Goal: Information Seeking & Learning: Learn about a topic

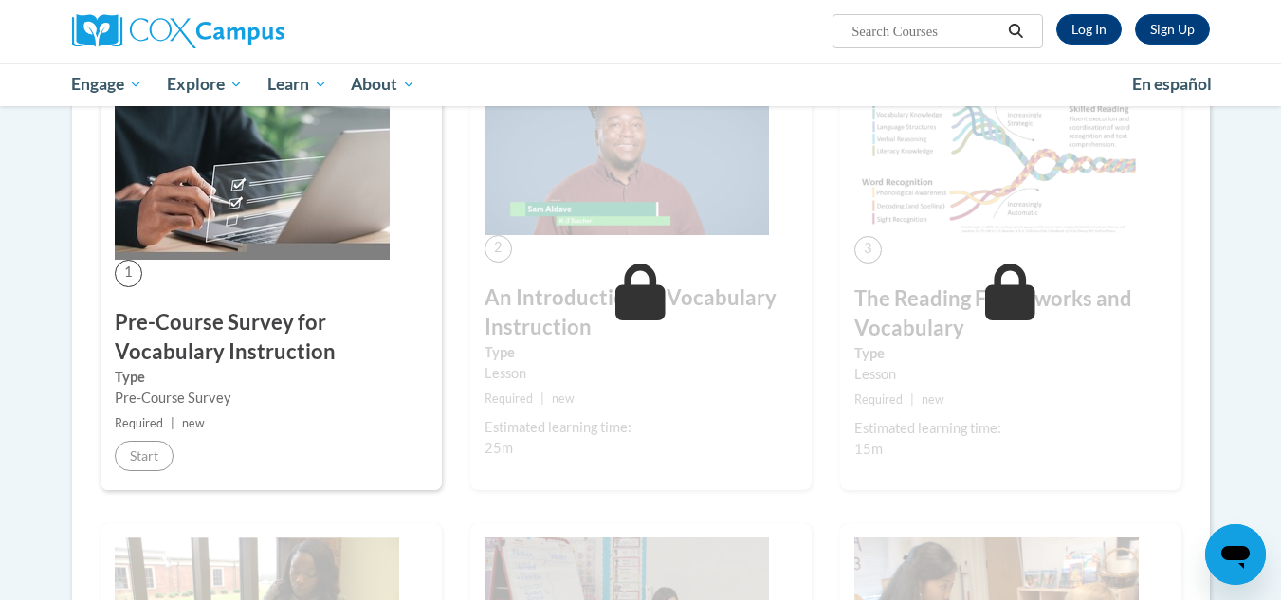
scroll to position [358, 0]
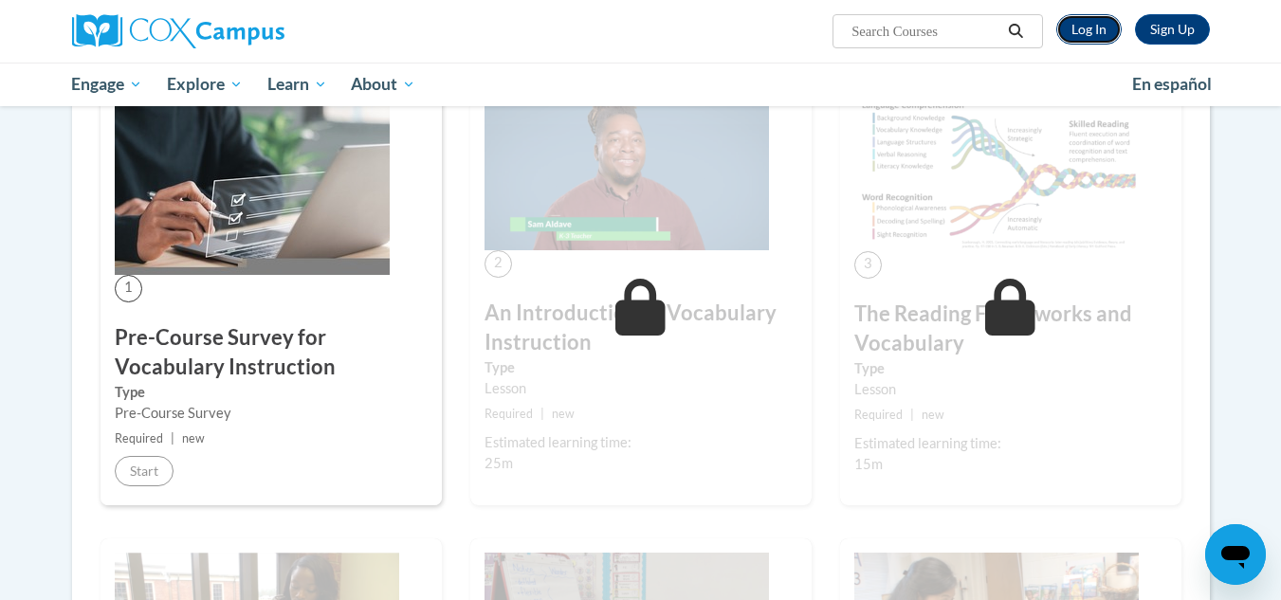
click at [1085, 32] on link "Log In" at bounding box center [1088, 29] width 65 height 30
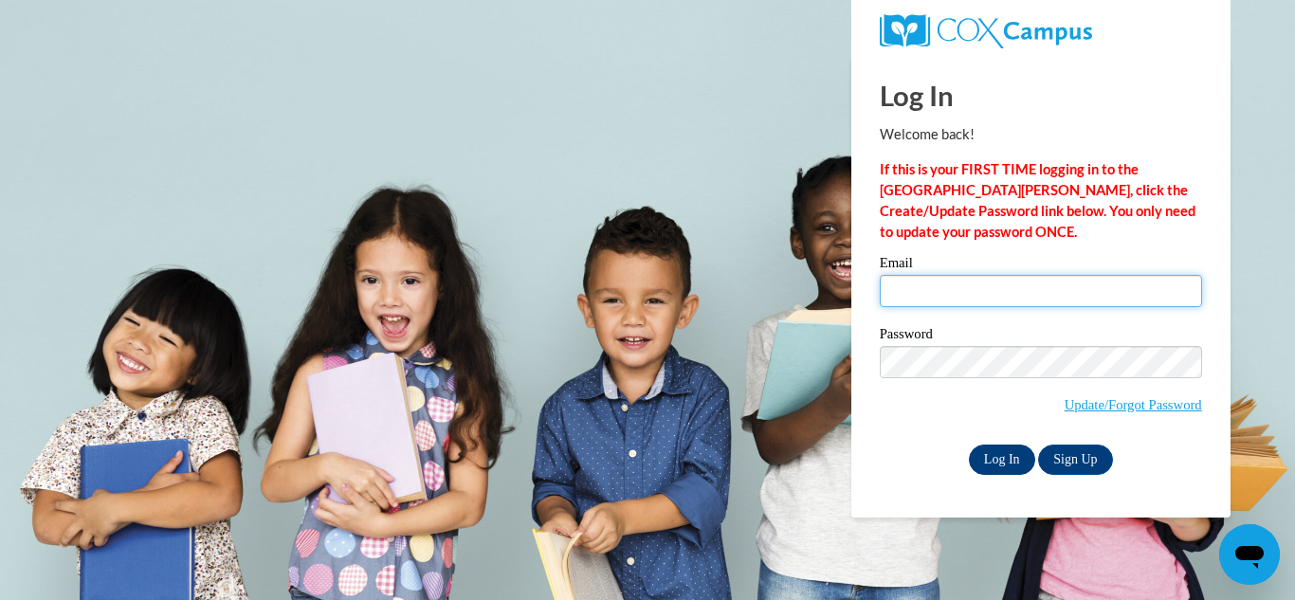
type input "bostwich@wauwatosa.k12.wi.us"
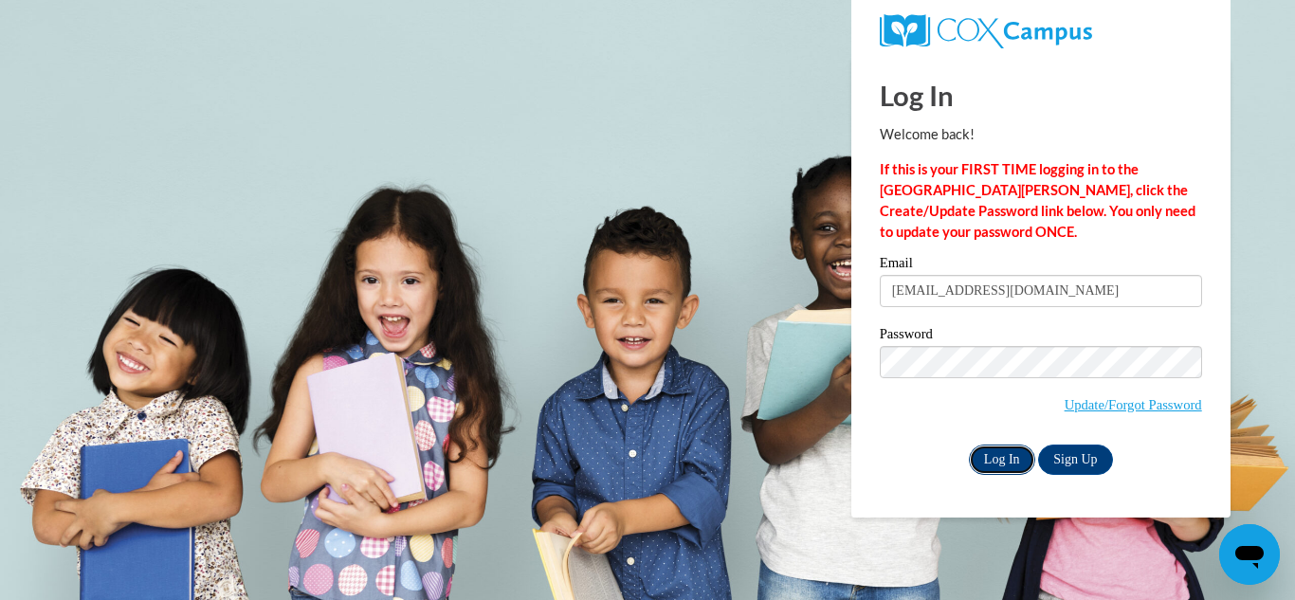
click at [993, 464] on input "Log In" at bounding box center [1002, 460] width 66 height 30
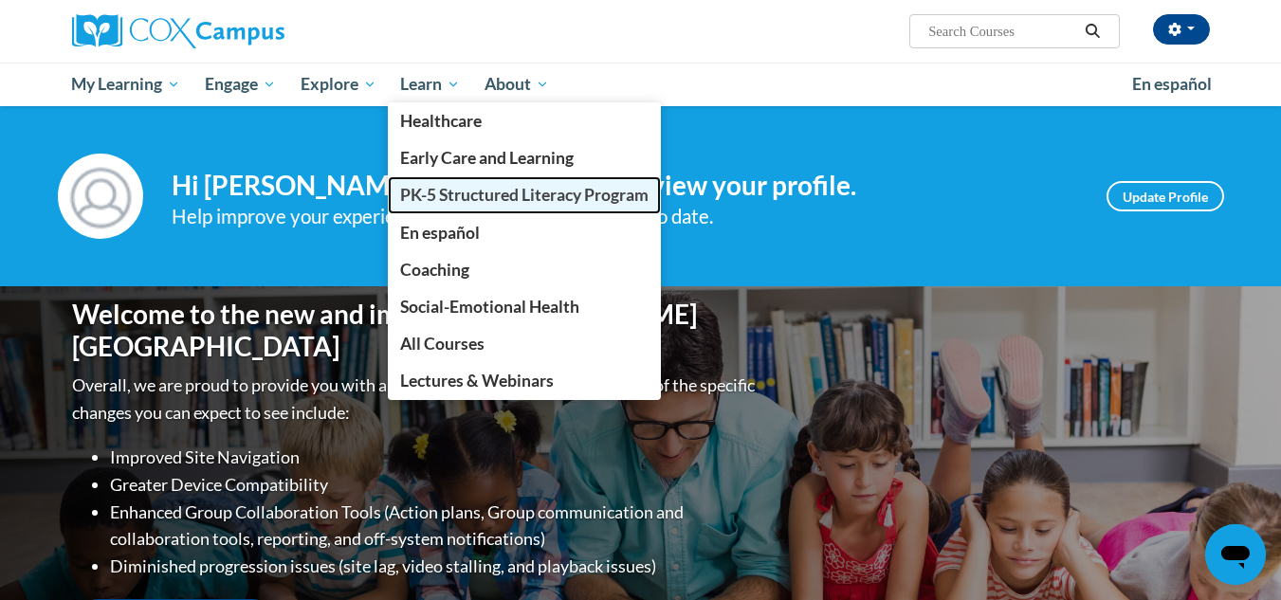
click at [462, 198] on span "PK-5 Structured Literacy Program" at bounding box center [524, 195] width 248 height 20
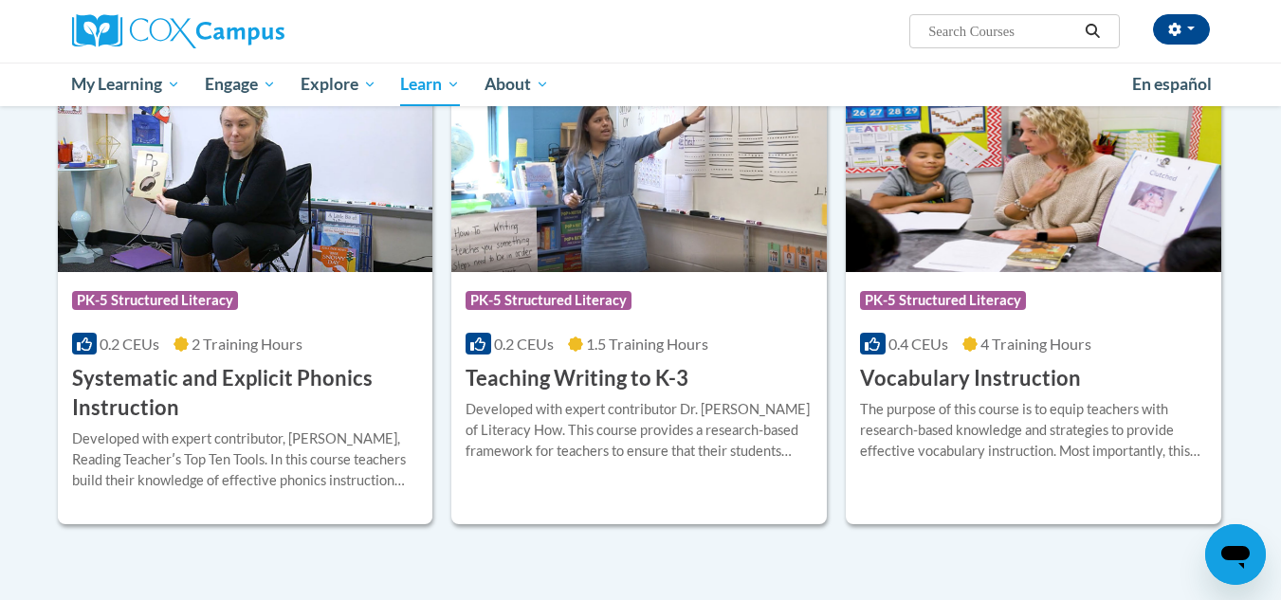
scroll to position [2076, 0]
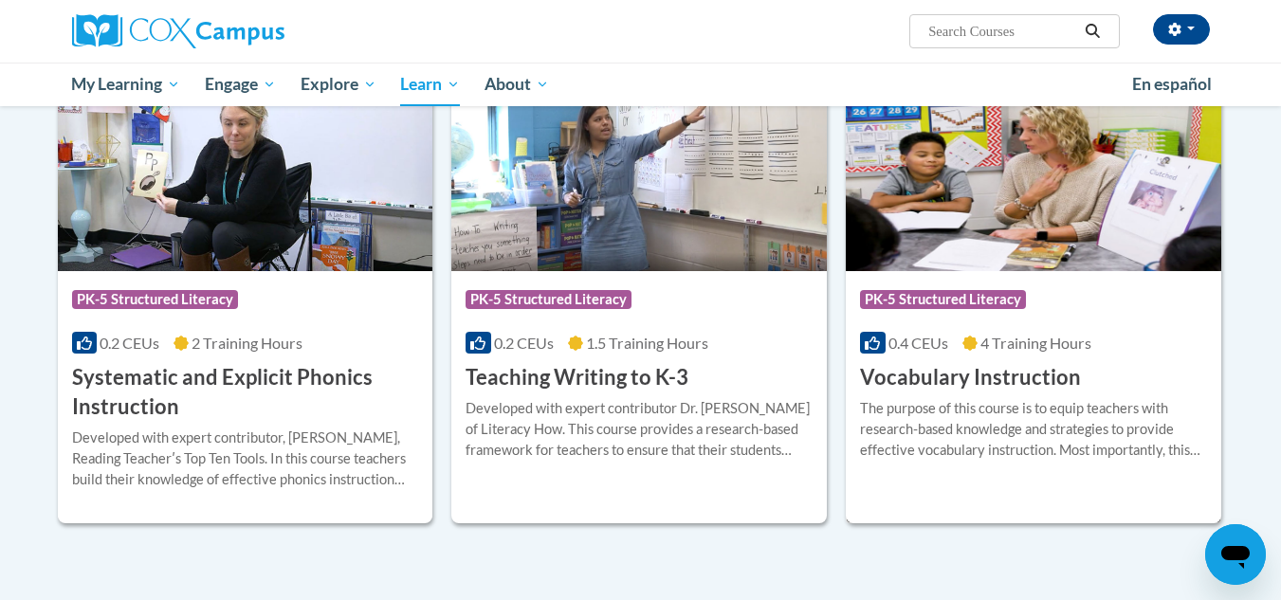
click at [1090, 306] on div "Course Category: PK-5 Structured Literacy" at bounding box center [1033, 302] width 347 height 43
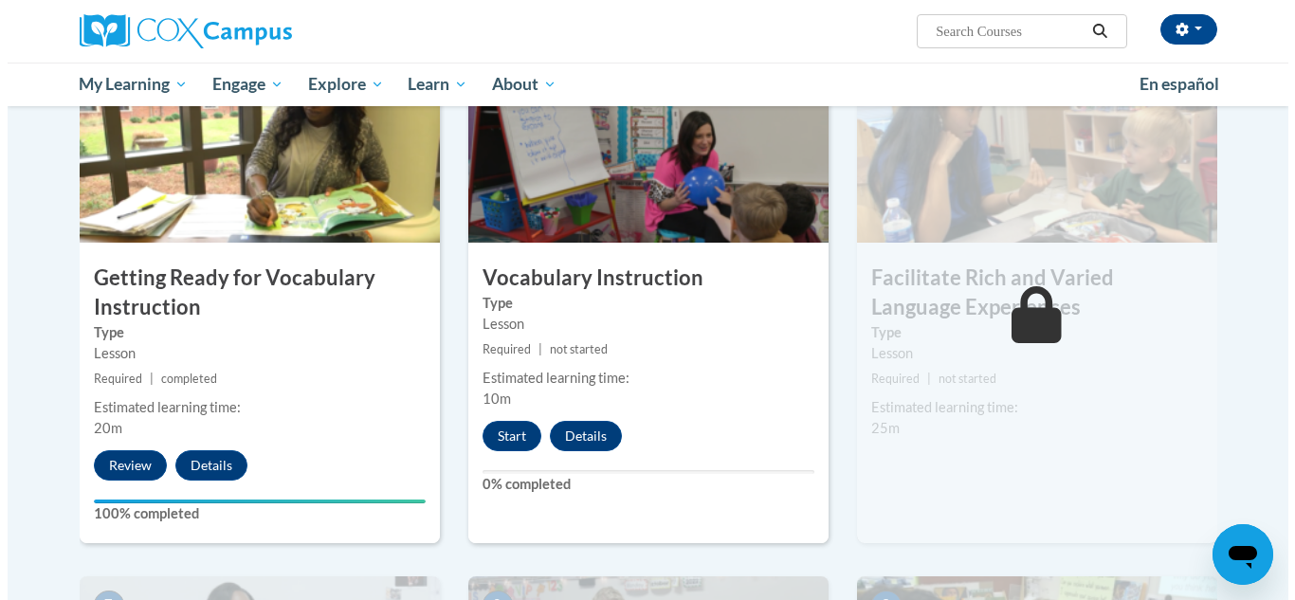
scroll to position [970, 0]
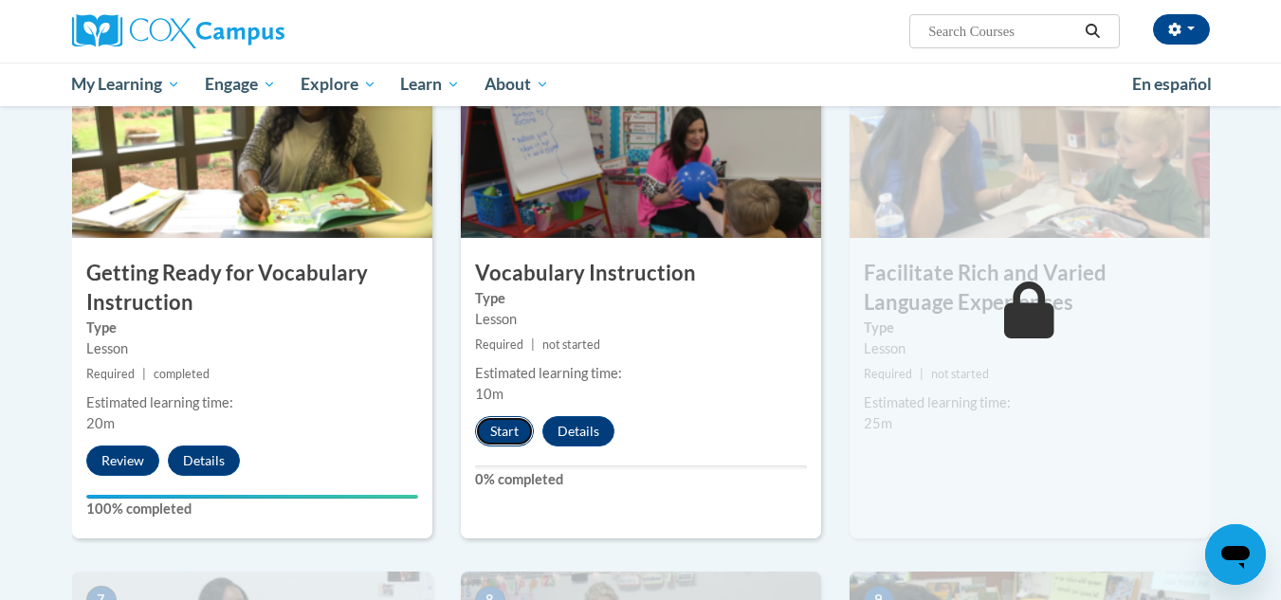
click at [500, 425] on button "Start" at bounding box center [504, 431] width 59 height 30
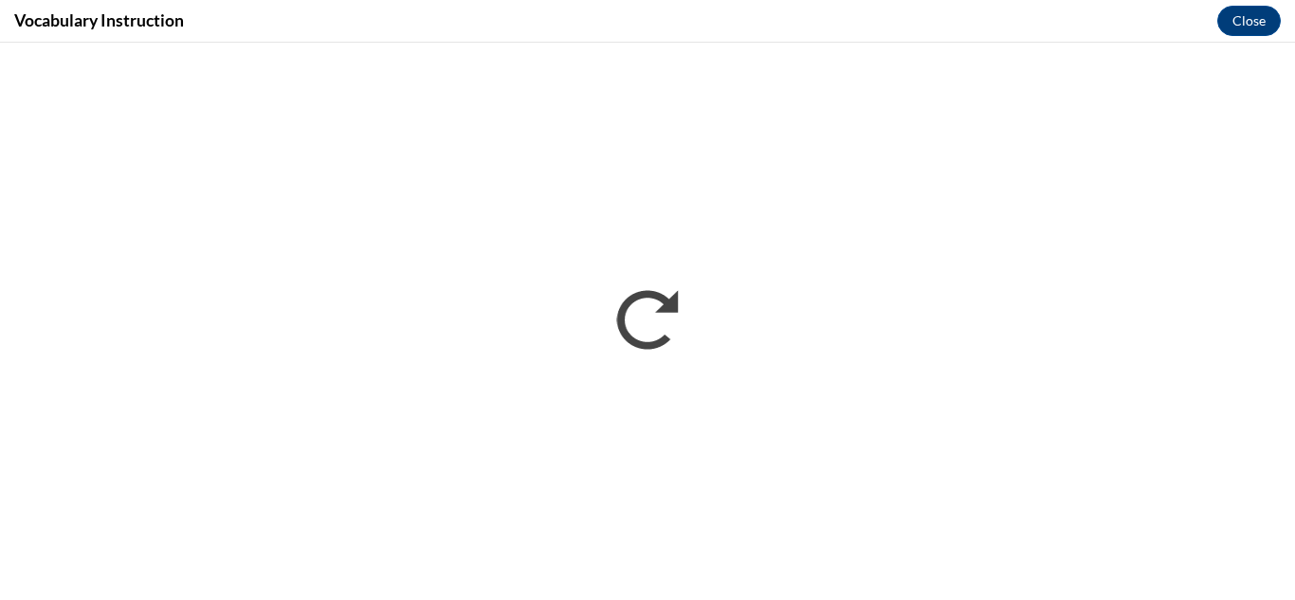
scroll to position [0, 0]
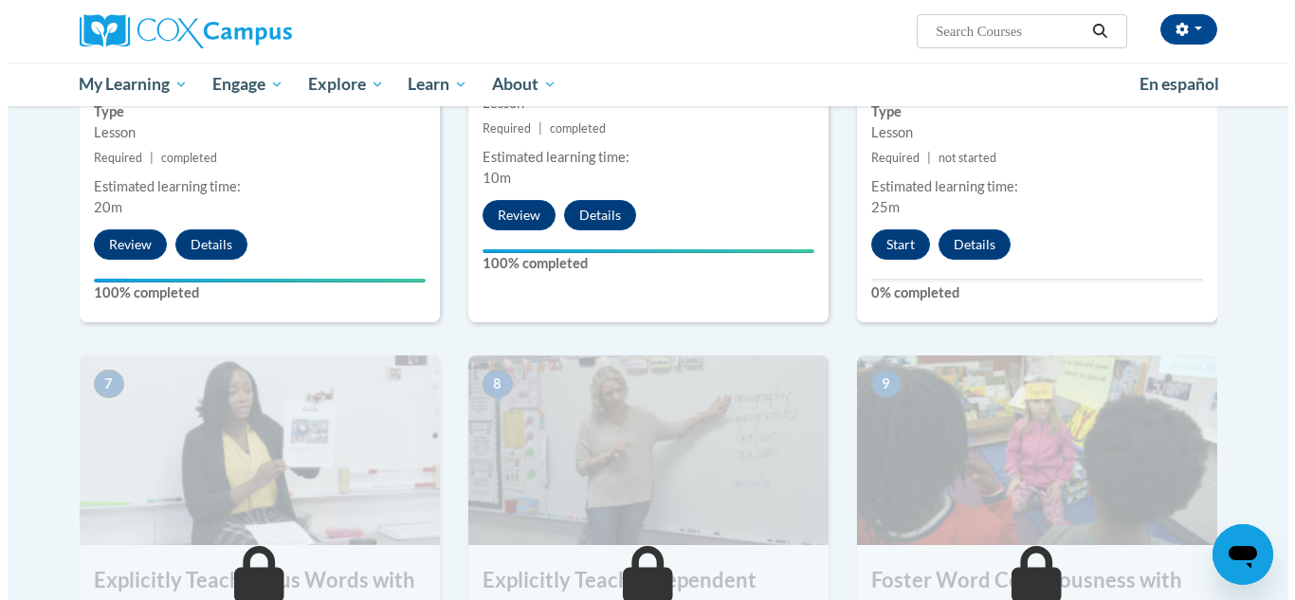
scroll to position [1185, 0]
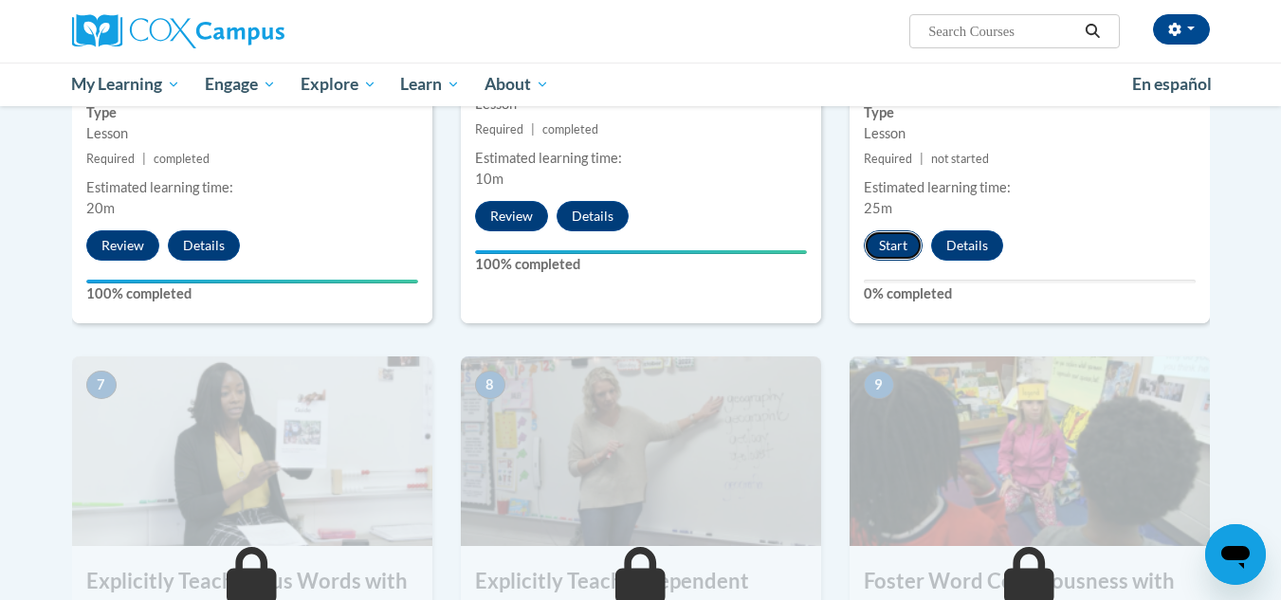
click at [899, 236] on button "Start" at bounding box center [893, 245] width 59 height 30
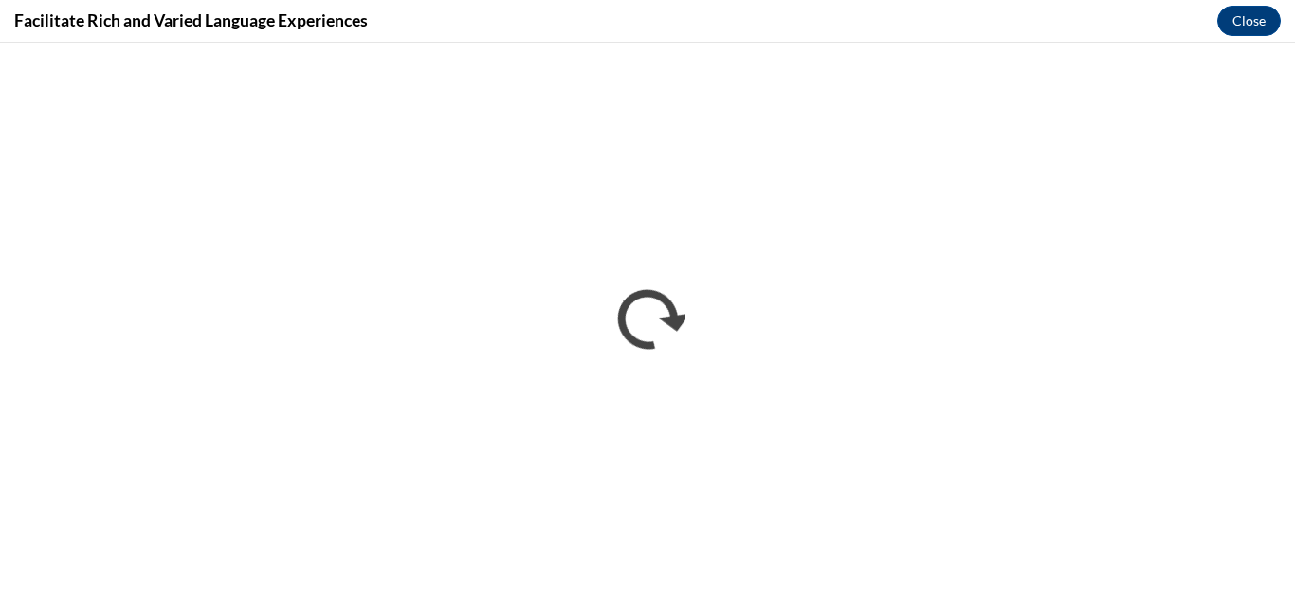
scroll to position [0, 0]
